Goal: Information Seeking & Learning: Learn about a topic

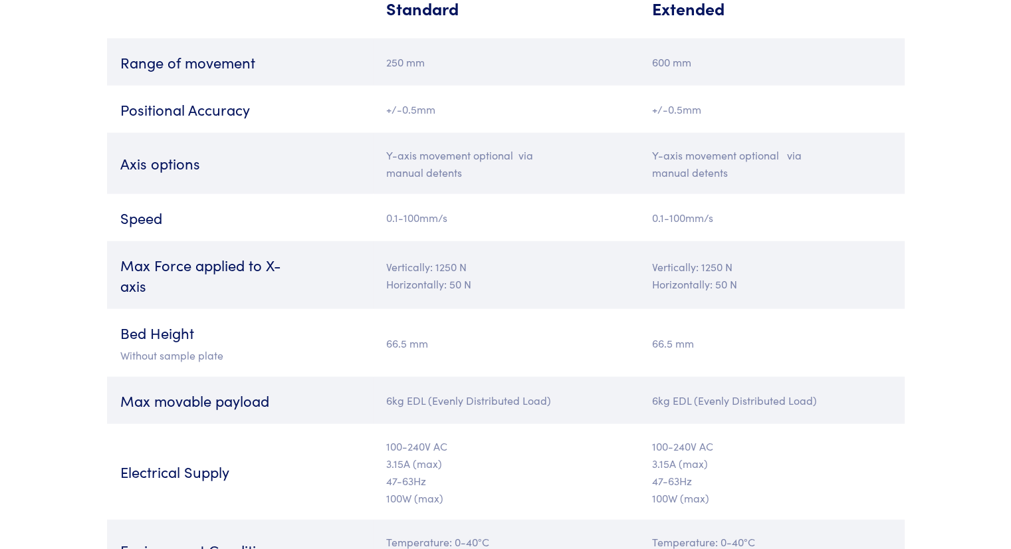
scroll to position [3091, 0]
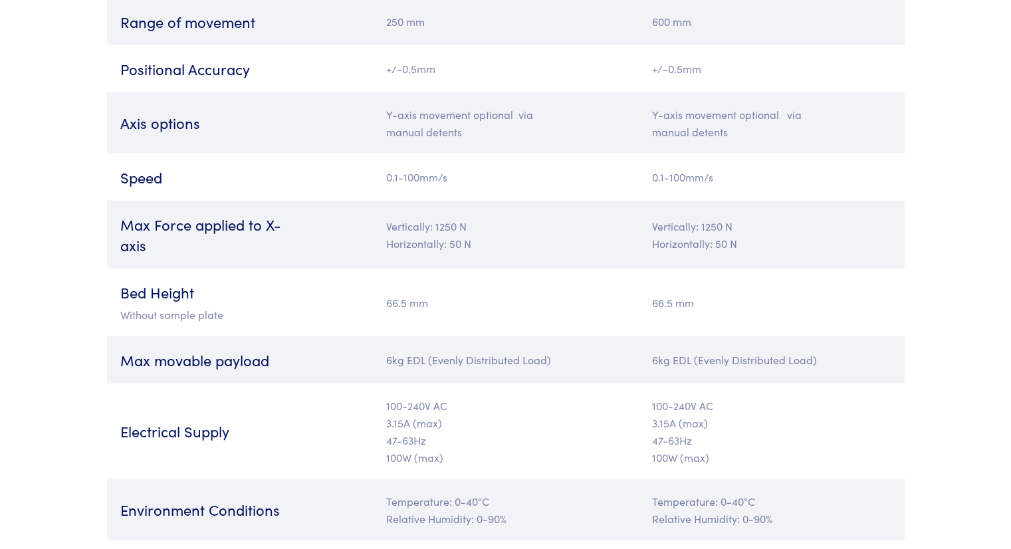
click at [585, 421] on td "100-240V AC  3.15A (max)   47-63Hz   100W (max)" at bounding box center [506, 431] width 266 height 96
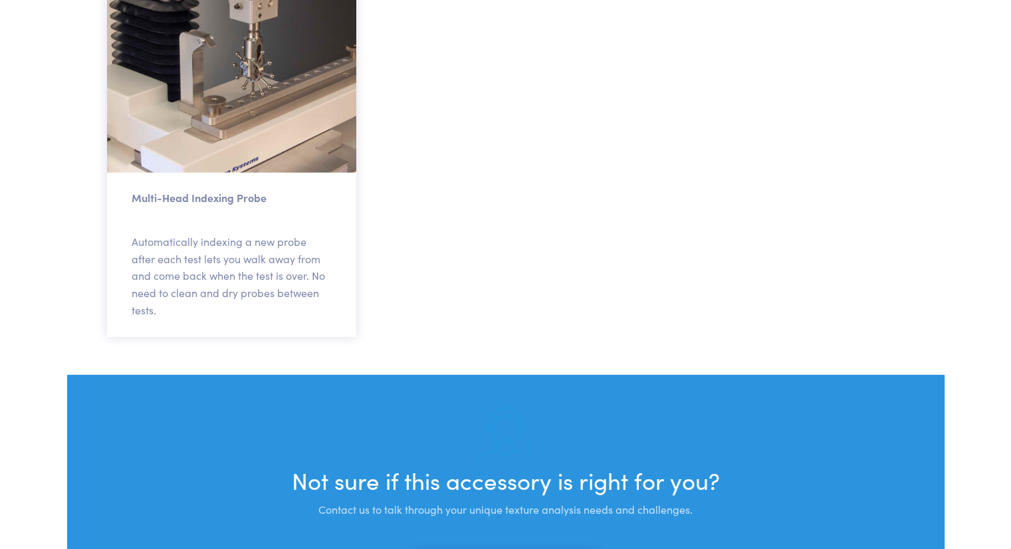
scroll to position [4124, 0]
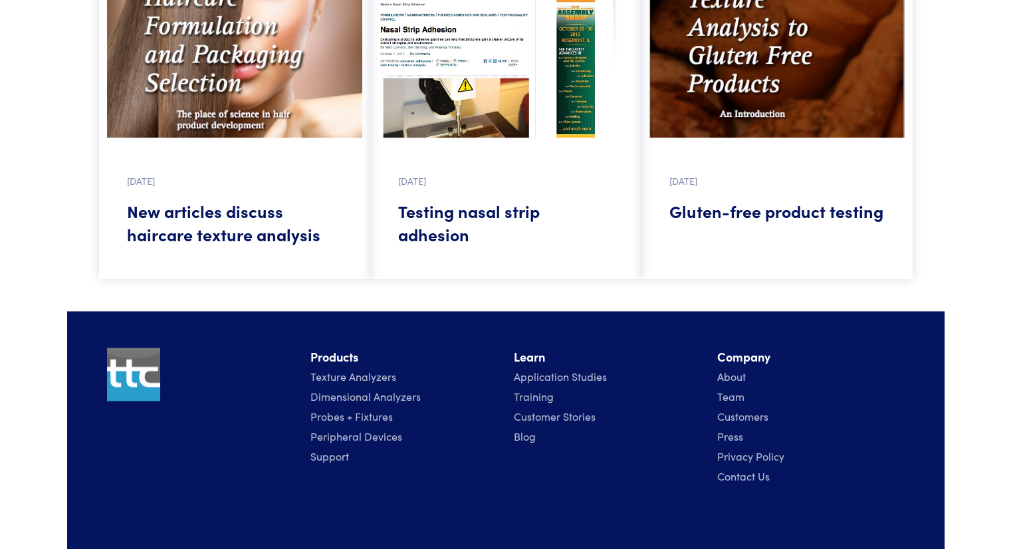
scroll to position [1940, 0]
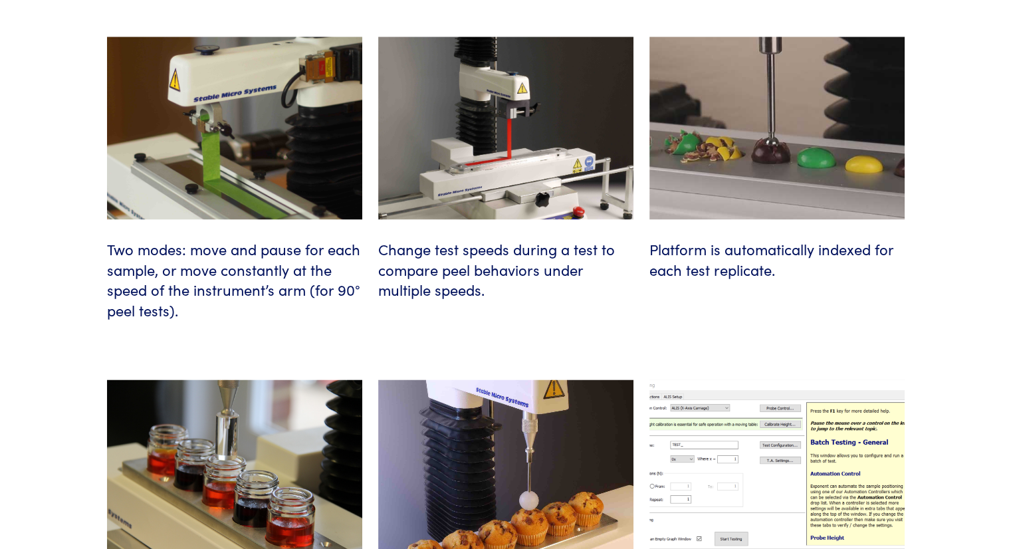
scroll to position [1692, 0]
